Goal: Check status: Verify the current state of an ongoing process or item

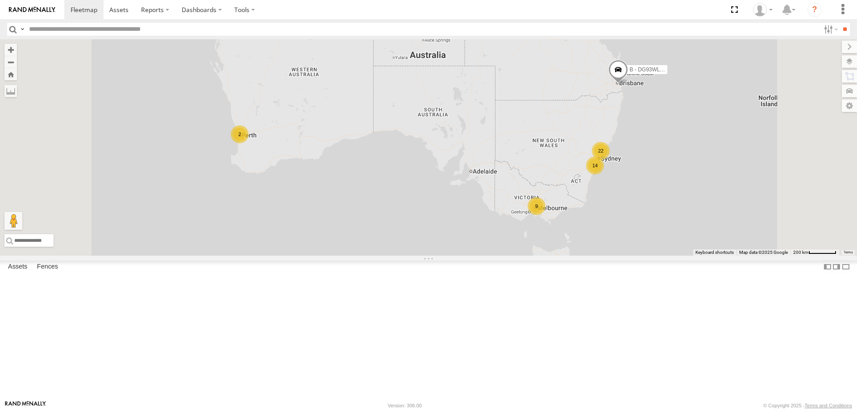
click at [0, 0] on span "Asset" at bounding box center [0, 0] width 0 height 0
click at [0, 0] on div "W - IHW010 - [PERSON_NAME]" at bounding box center [0, 0] width 0 height 0
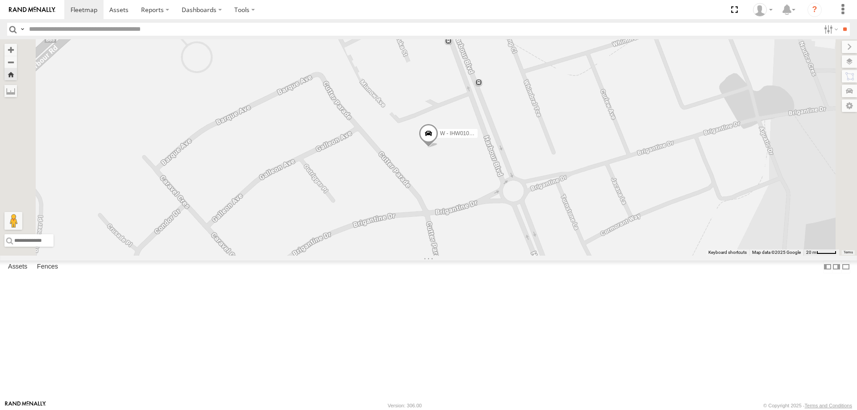
click at [0, 0] on div "W - IHW007 - [PERSON_NAME]" at bounding box center [0, 0] width 0 height 0
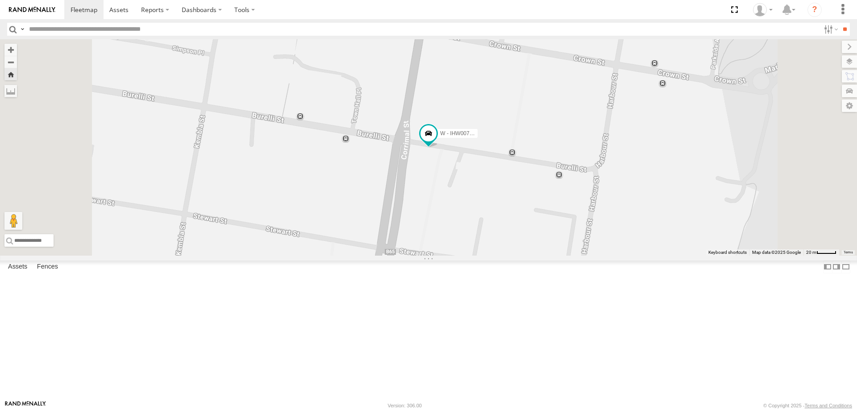
click at [0, 0] on div "W - ADS247 - [PERSON_NAME]" at bounding box center [0, 0] width 0 height 0
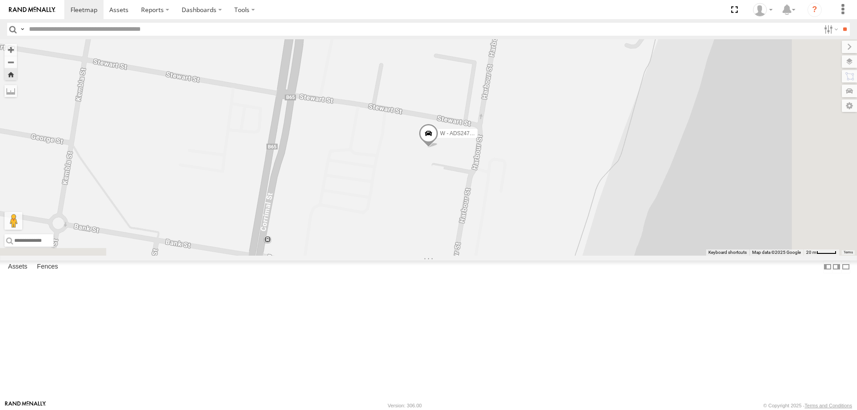
click at [0, 0] on div "W - IHW009 - [PERSON_NAME]" at bounding box center [0, 0] width 0 height 0
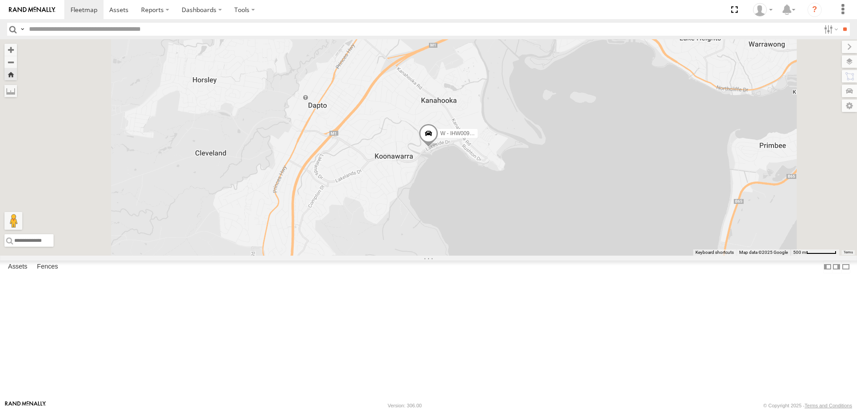
click at [0, 0] on div "W - IHW007 - [PERSON_NAME]" at bounding box center [0, 0] width 0 height 0
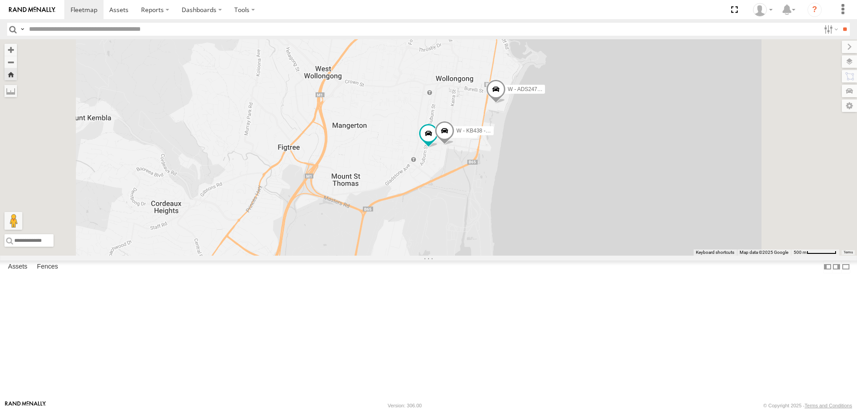
click at [0, 0] on div "W - ADS247 - [PERSON_NAME]" at bounding box center [0, 0] width 0 height 0
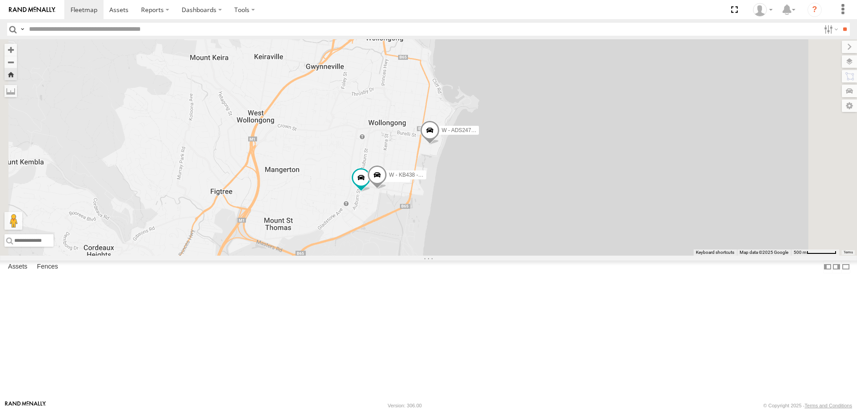
click at [0, 0] on div "W - CN51ES - [PERSON_NAME]" at bounding box center [0, 0] width 0 height 0
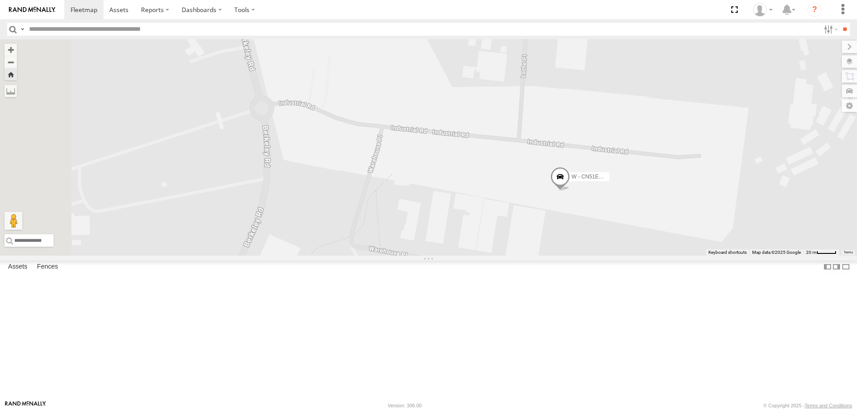
drag, startPoint x: 389, startPoint y: 213, endPoint x: 521, endPoint y: 258, distance: 139.3
click at [521, 256] on div "W - CN51ES - [PERSON_NAME]" at bounding box center [428, 147] width 857 height 217
